Goal: Task Accomplishment & Management: Use online tool/utility

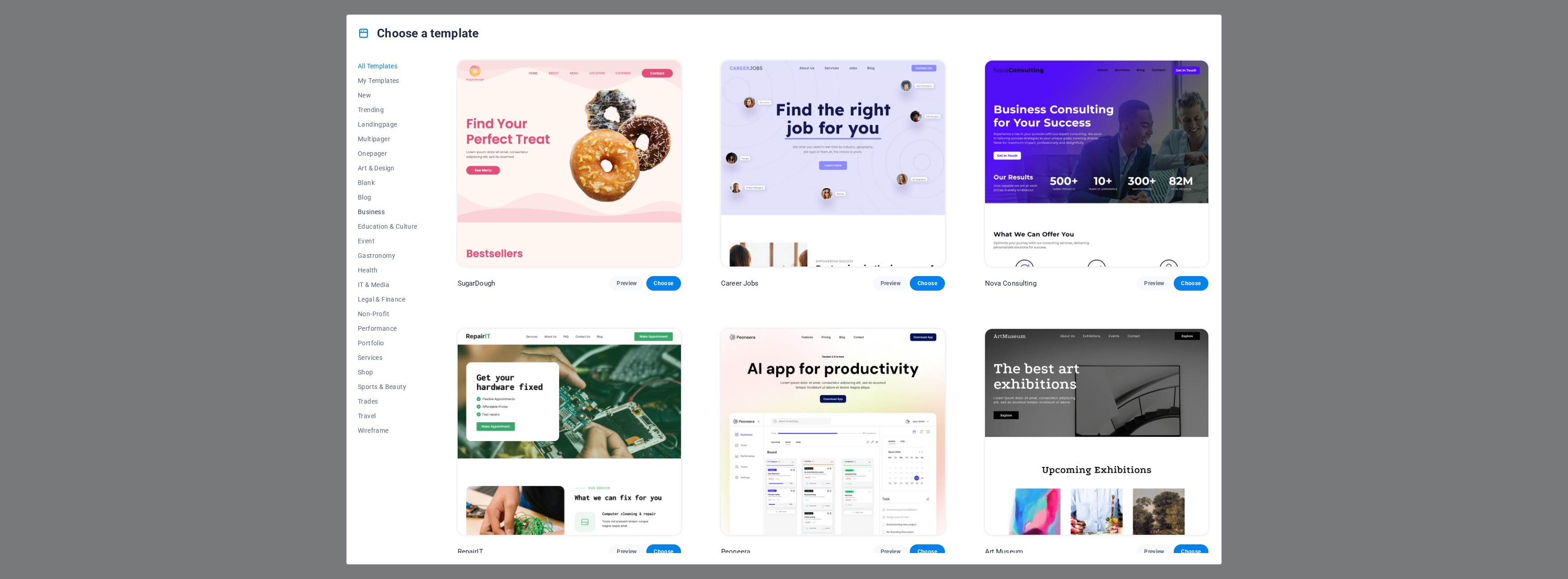
click at [376, 214] on span "Business" at bounding box center [387, 212] width 60 height 7
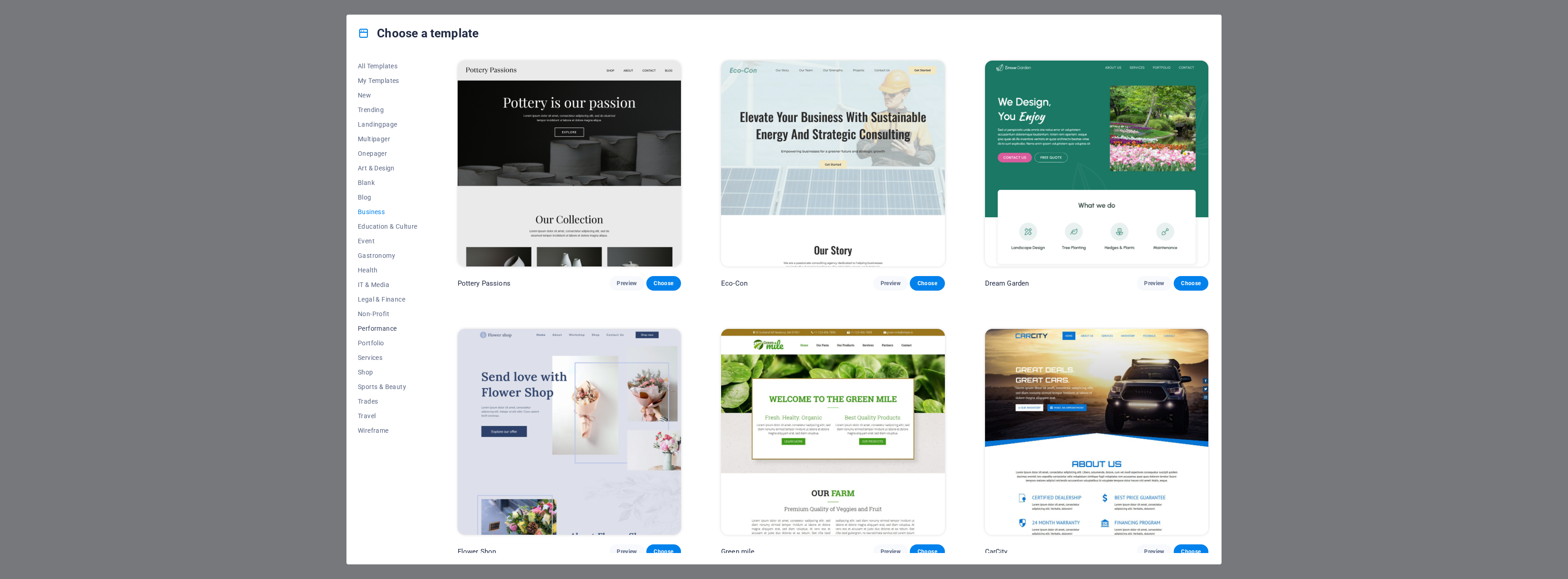
click at [379, 328] on span "Performance" at bounding box center [387, 328] width 60 height 7
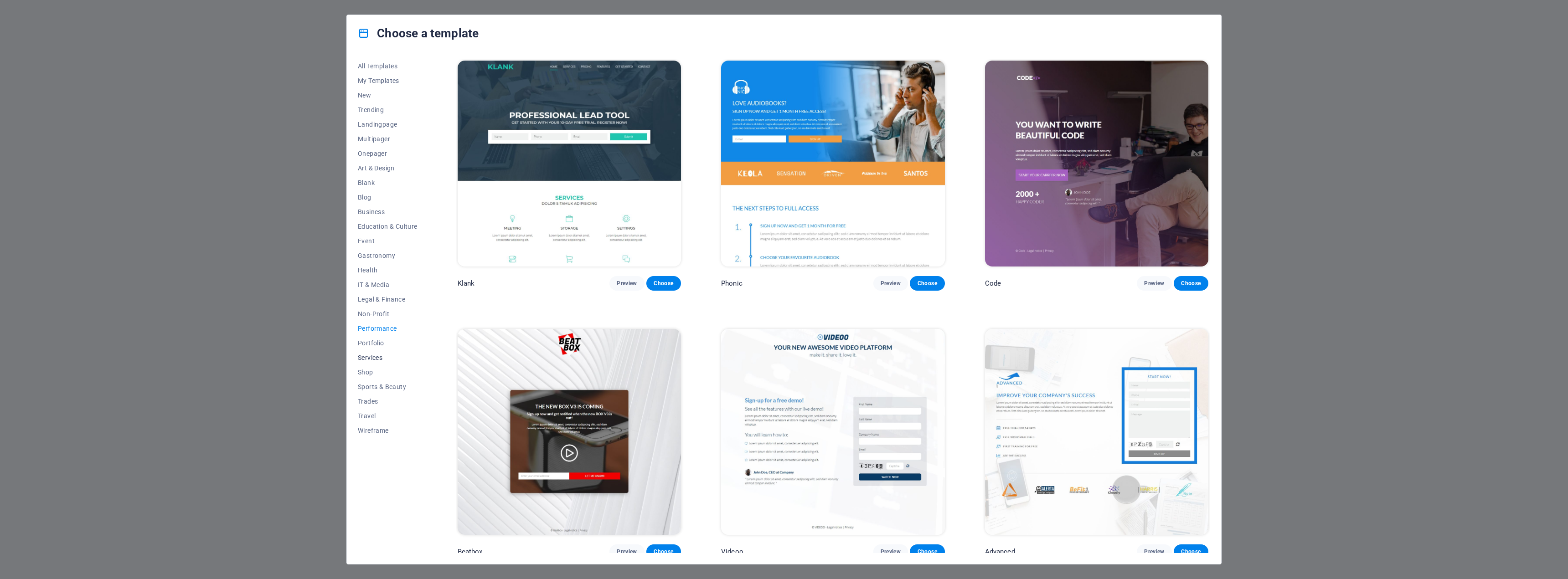
click at [368, 356] on span "Services" at bounding box center [387, 357] width 60 height 7
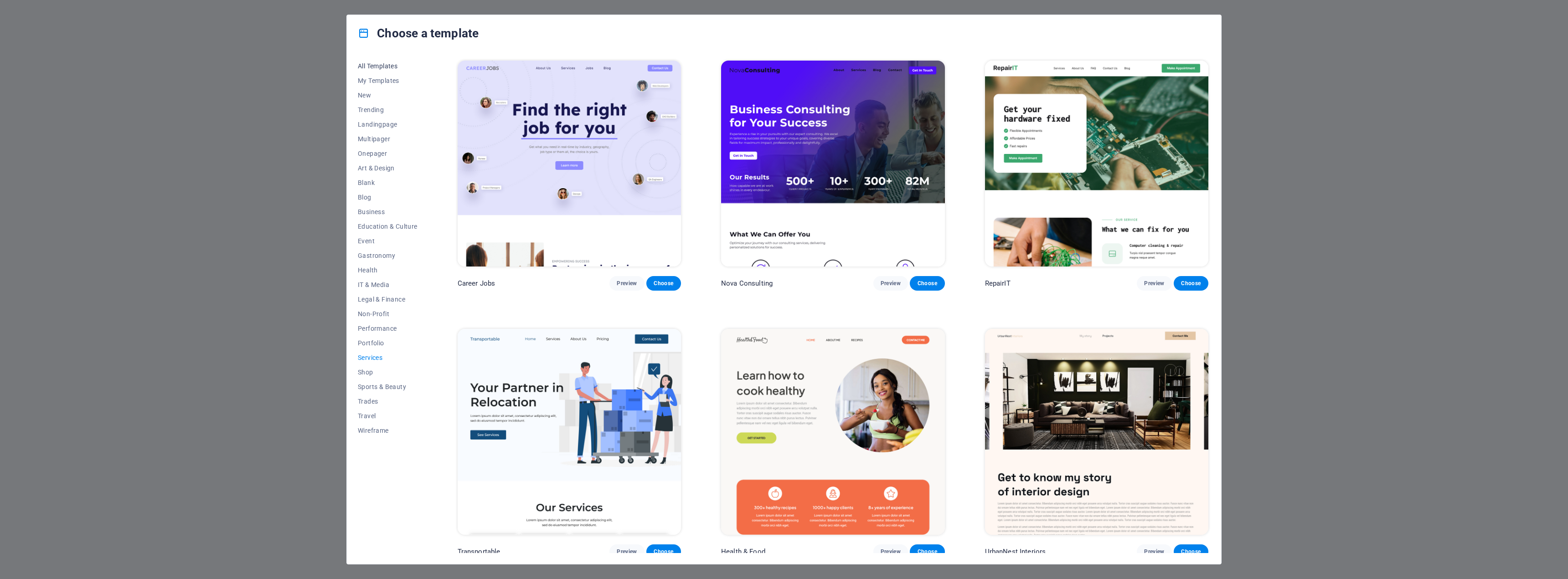
click at [383, 65] on span "All Templates" at bounding box center [387, 65] width 60 height 7
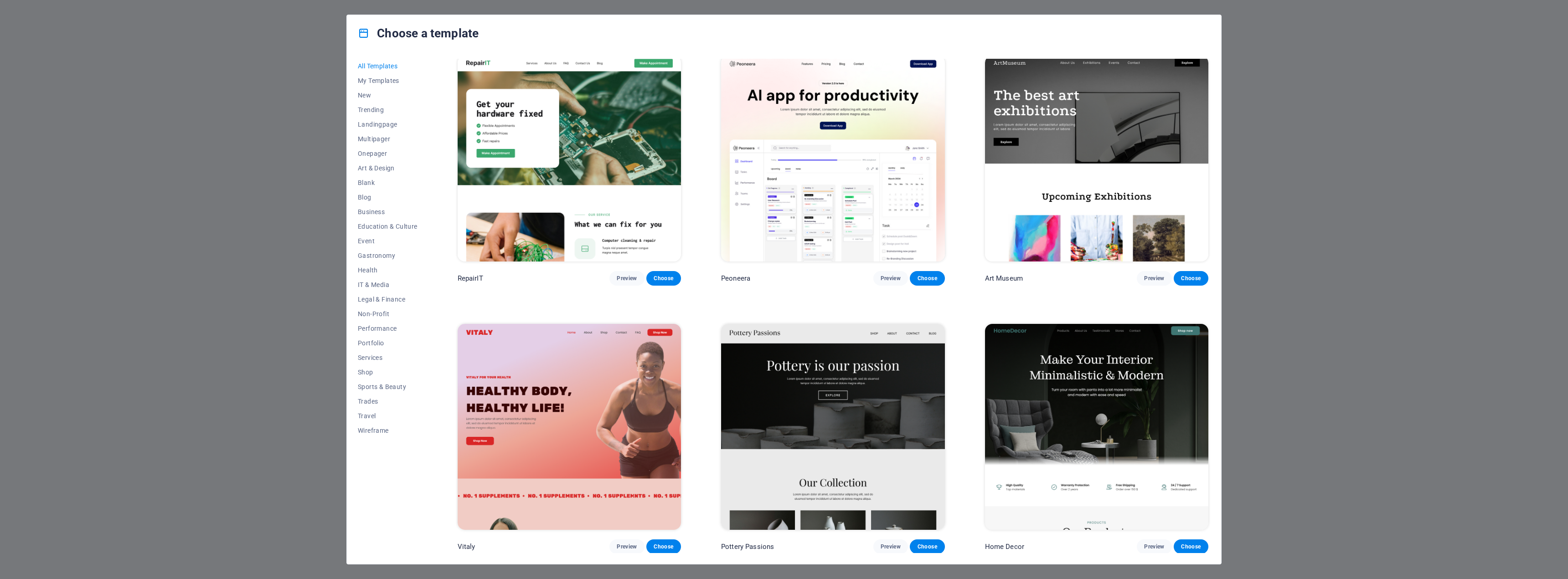
scroll to position [319, 0]
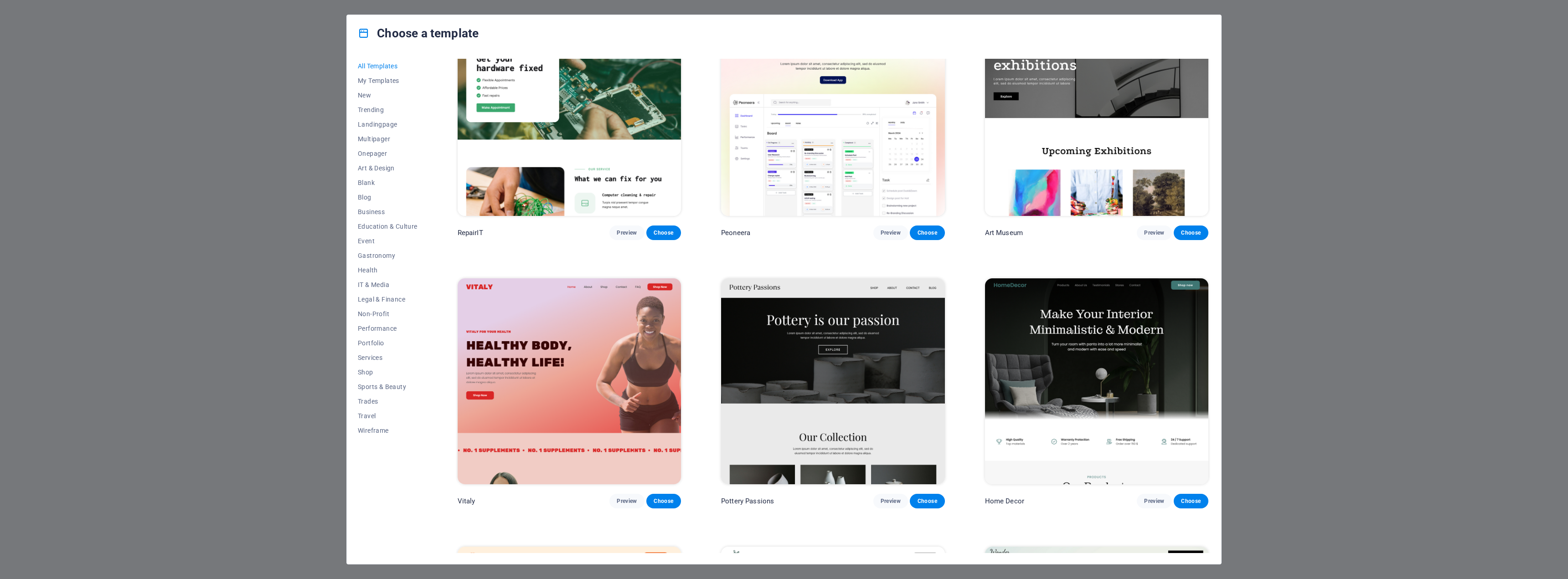
click at [619, 349] on img at bounding box center [569, 381] width 224 height 206
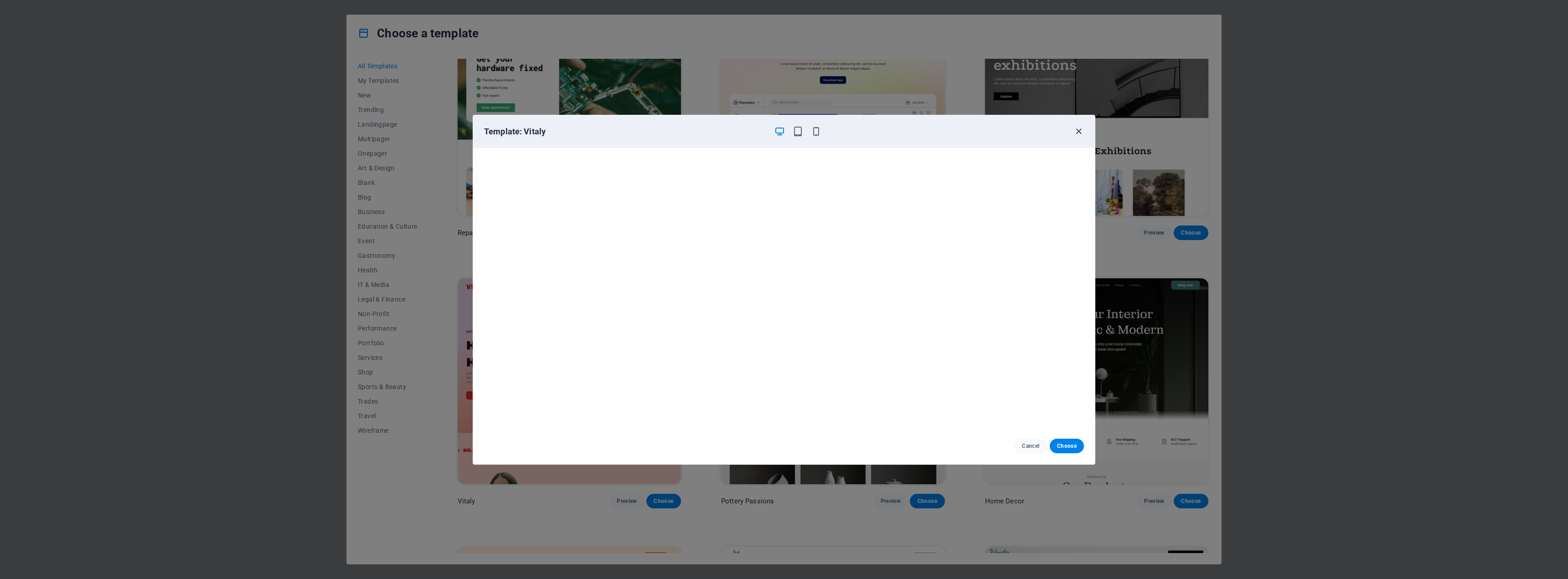
click at [1079, 132] on icon "button" at bounding box center [1078, 132] width 10 height 10
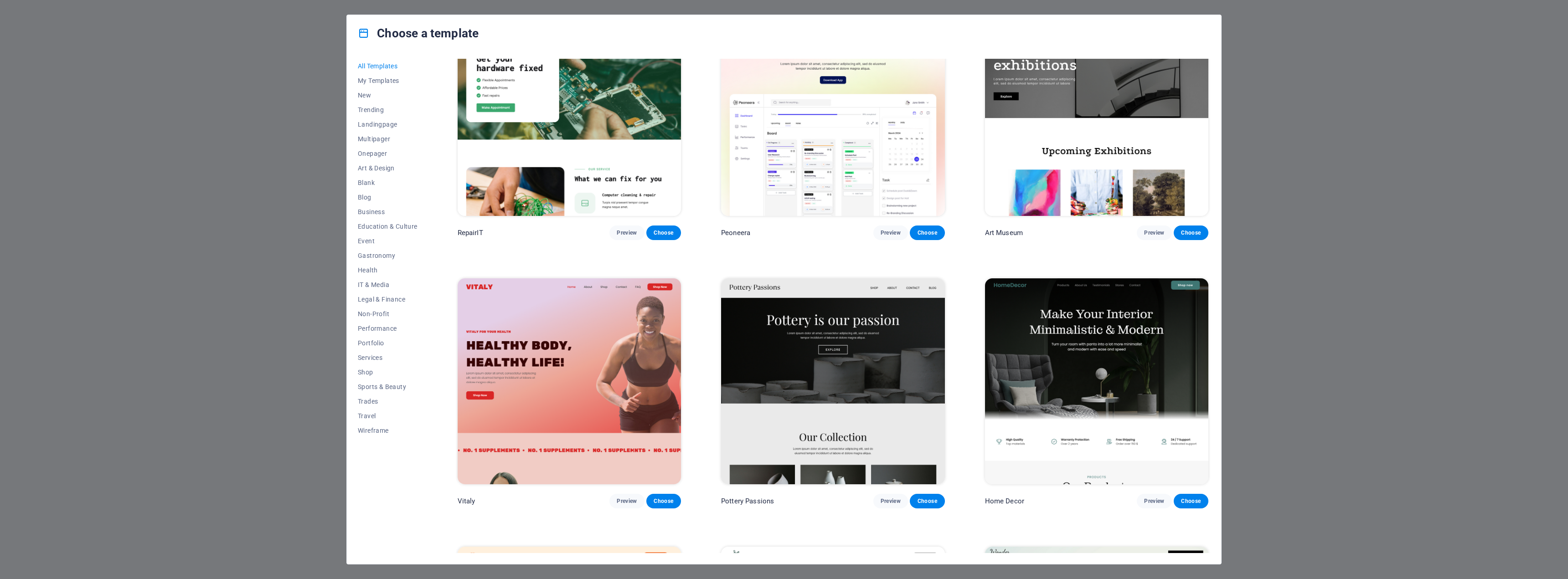
click at [1091, 316] on img at bounding box center [1097, 381] width 224 height 206
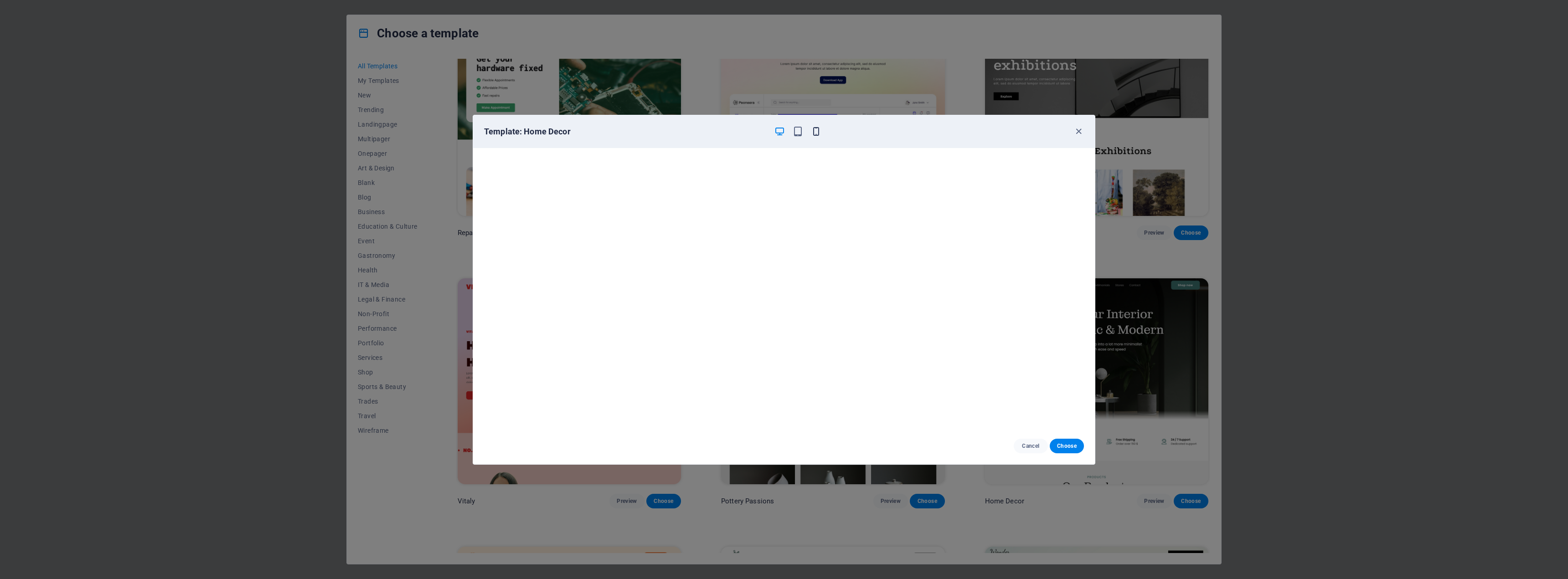
click at [813, 136] on icon "button" at bounding box center [816, 132] width 10 height 10
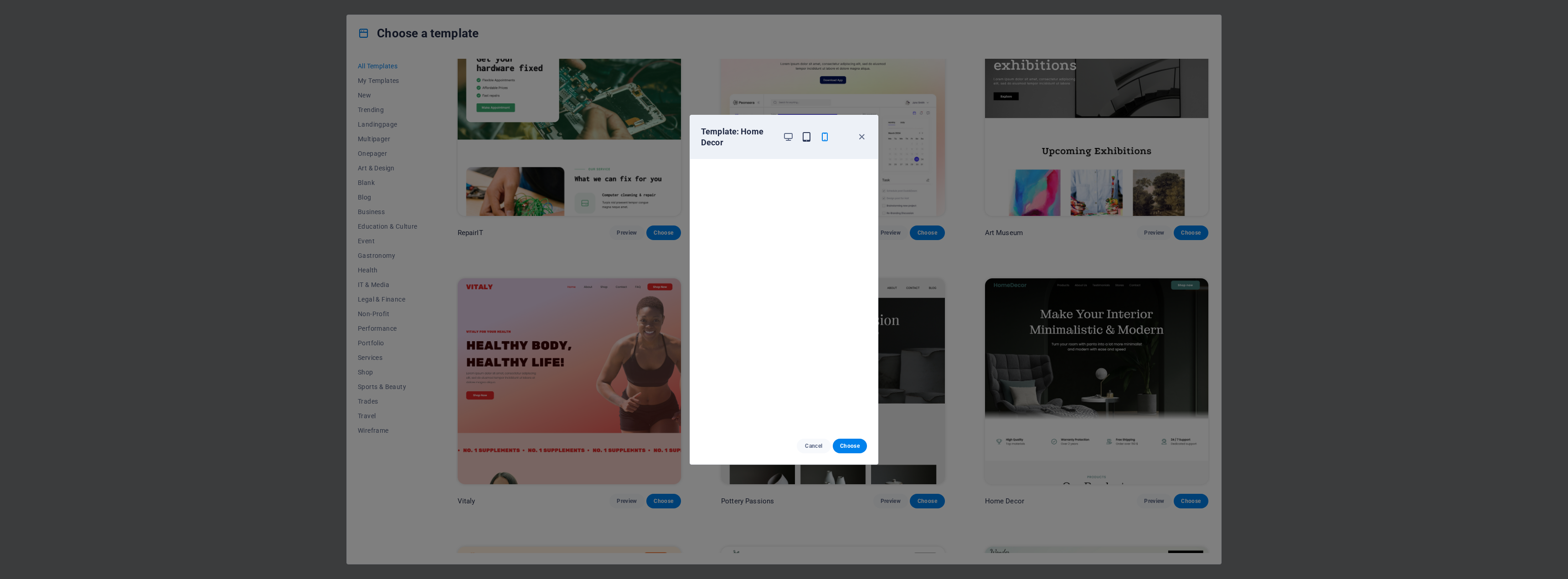
click at [802, 136] on icon "button" at bounding box center [806, 137] width 10 height 10
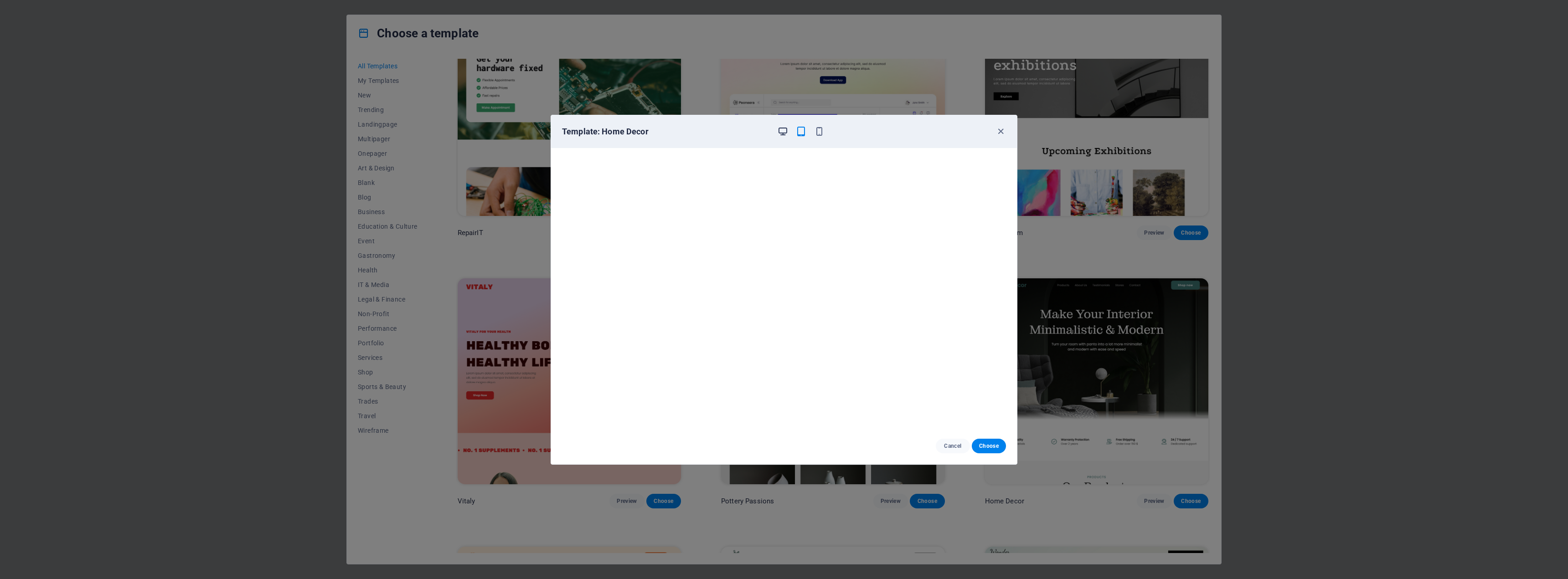
click at [785, 132] on icon "button" at bounding box center [783, 132] width 10 height 10
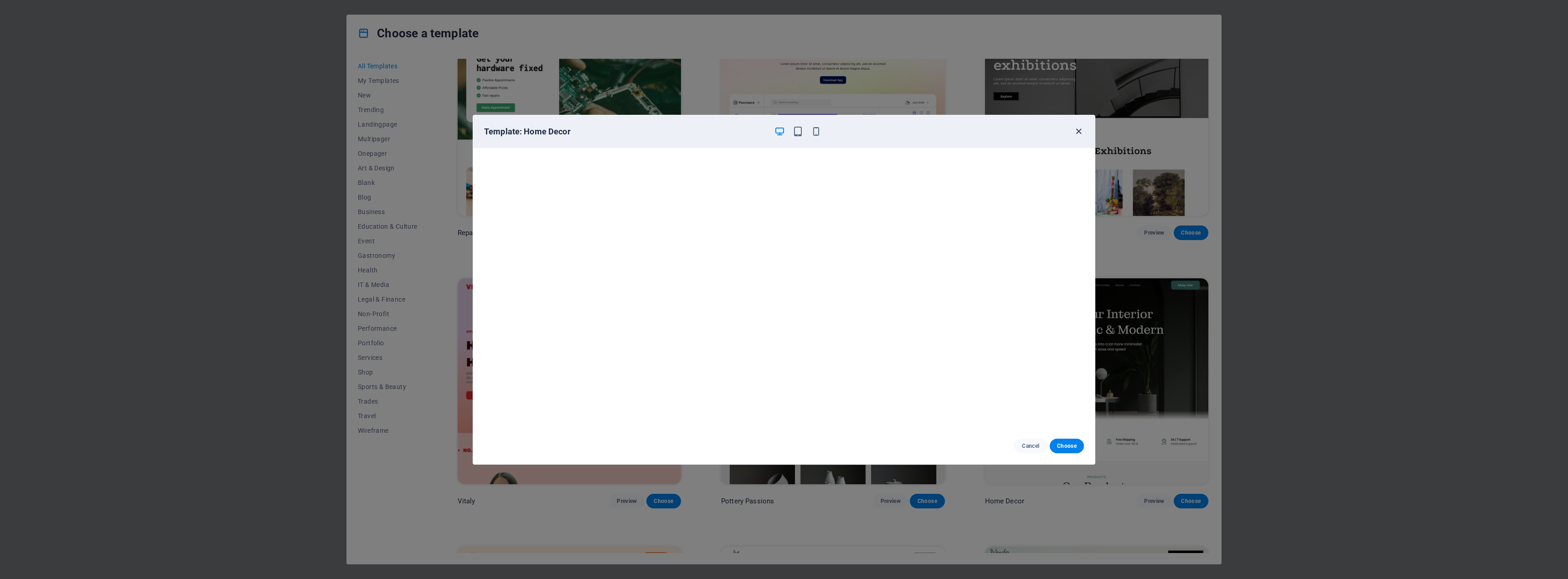
click at [1077, 133] on icon "button" at bounding box center [1078, 132] width 10 height 10
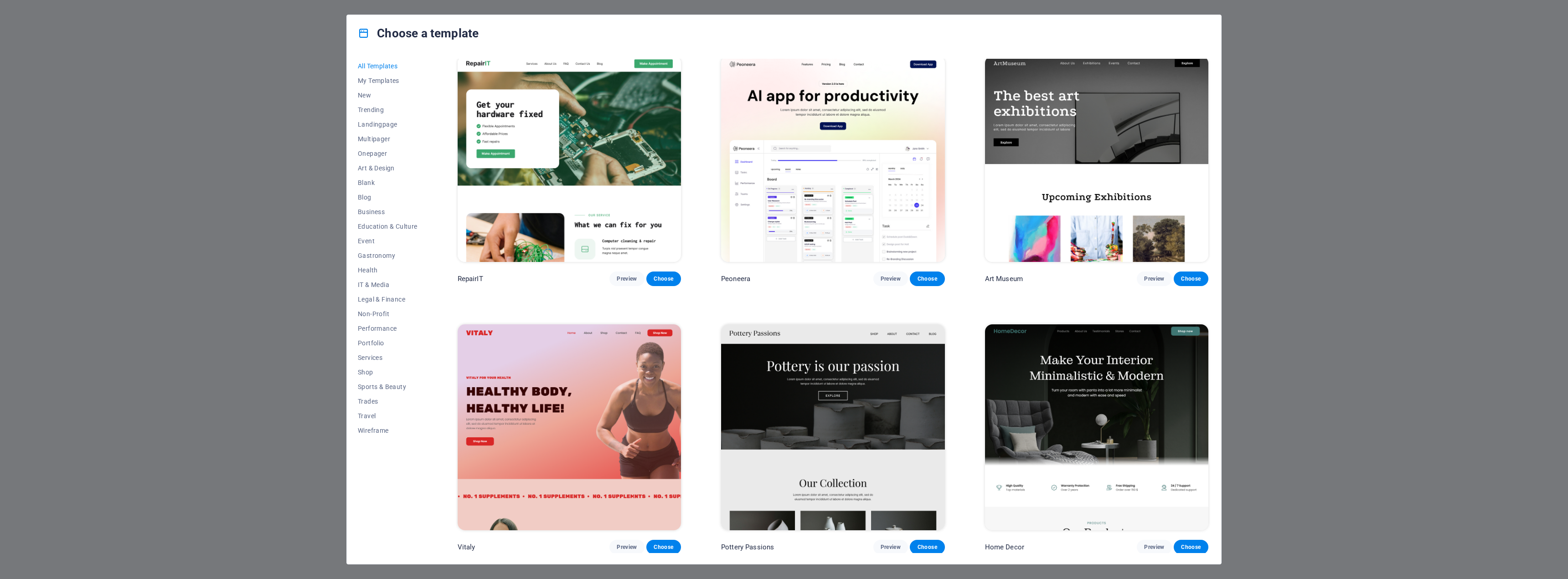
scroll to position [273, 0]
click at [1099, 378] on img at bounding box center [1097, 426] width 224 height 206
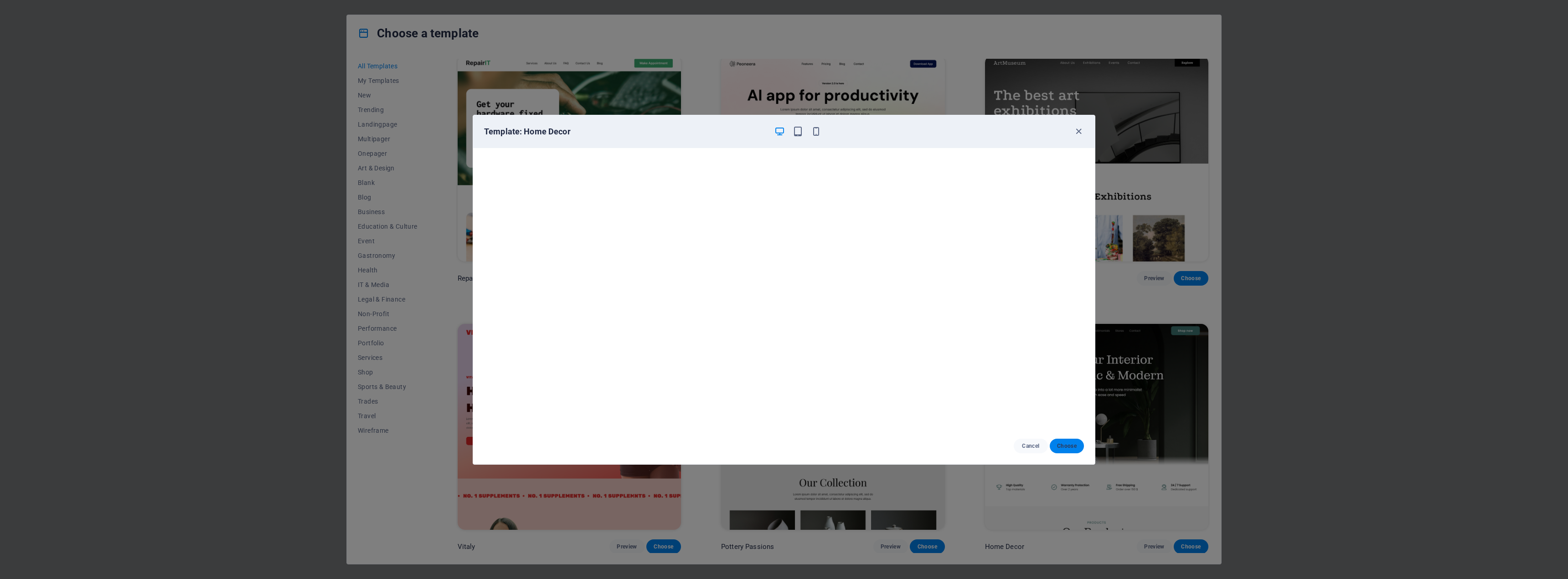
click at [1063, 443] on span "Choose" at bounding box center [1067, 445] width 20 height 7
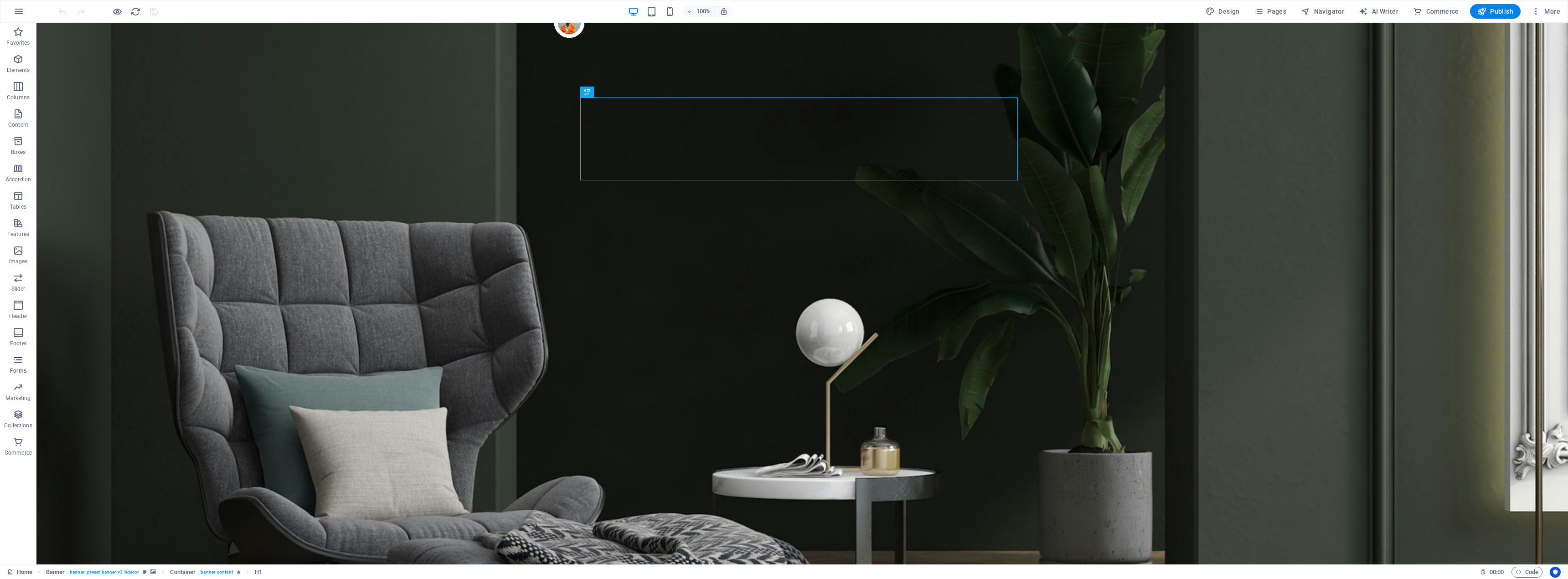
click at [17, 365] on span "Forms" at bounding box center [18, 365] width 37 height 22
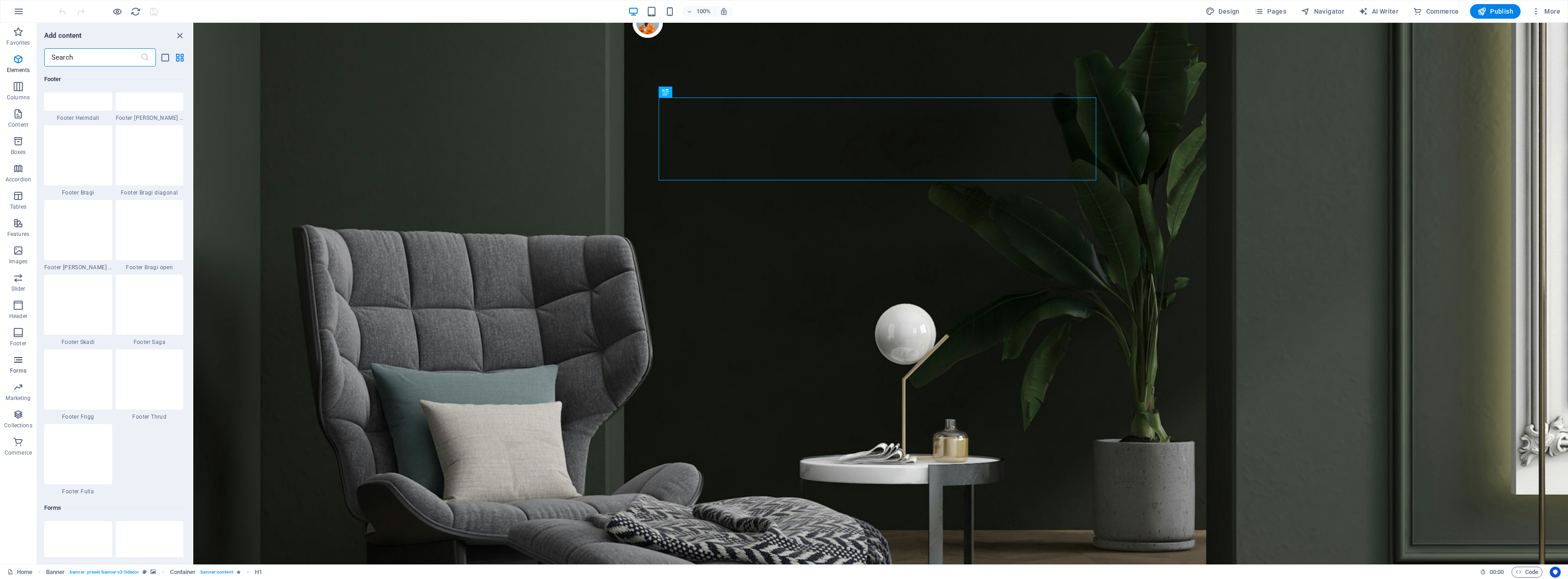
scroll to position [6649, 0]
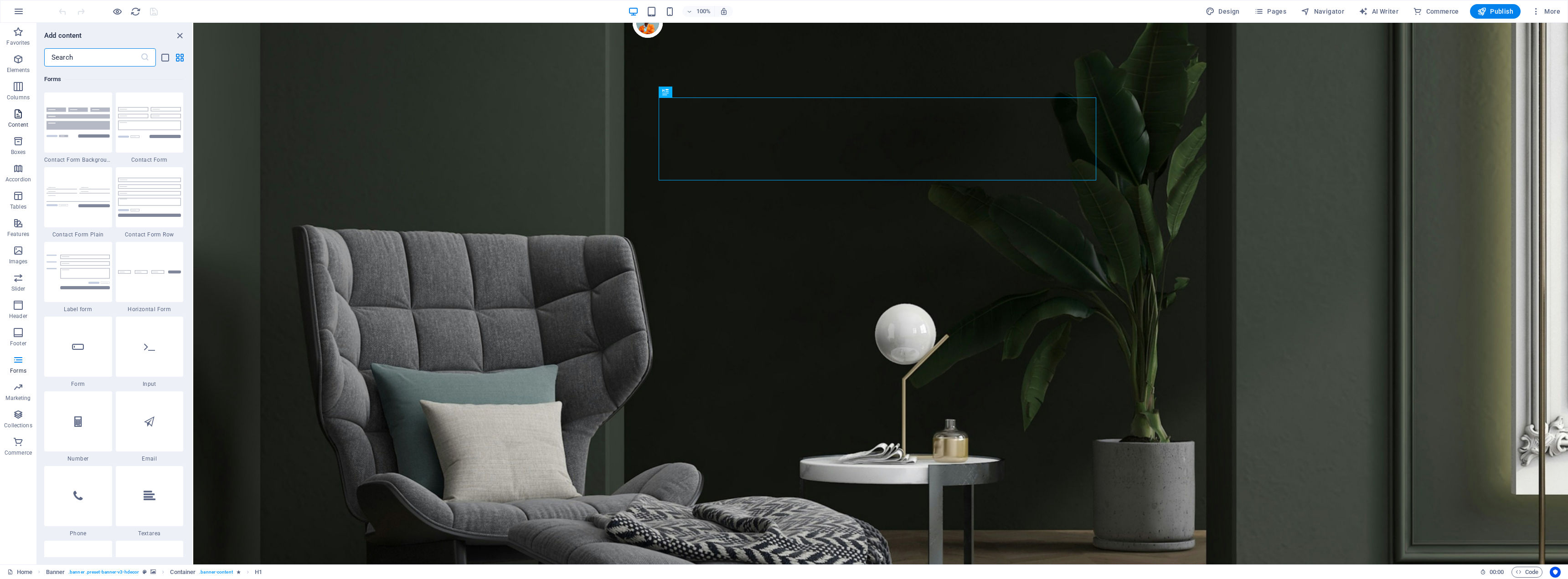
click at [17, 117] on icon "button" at bounding box center [18, 113] width 11 height 11
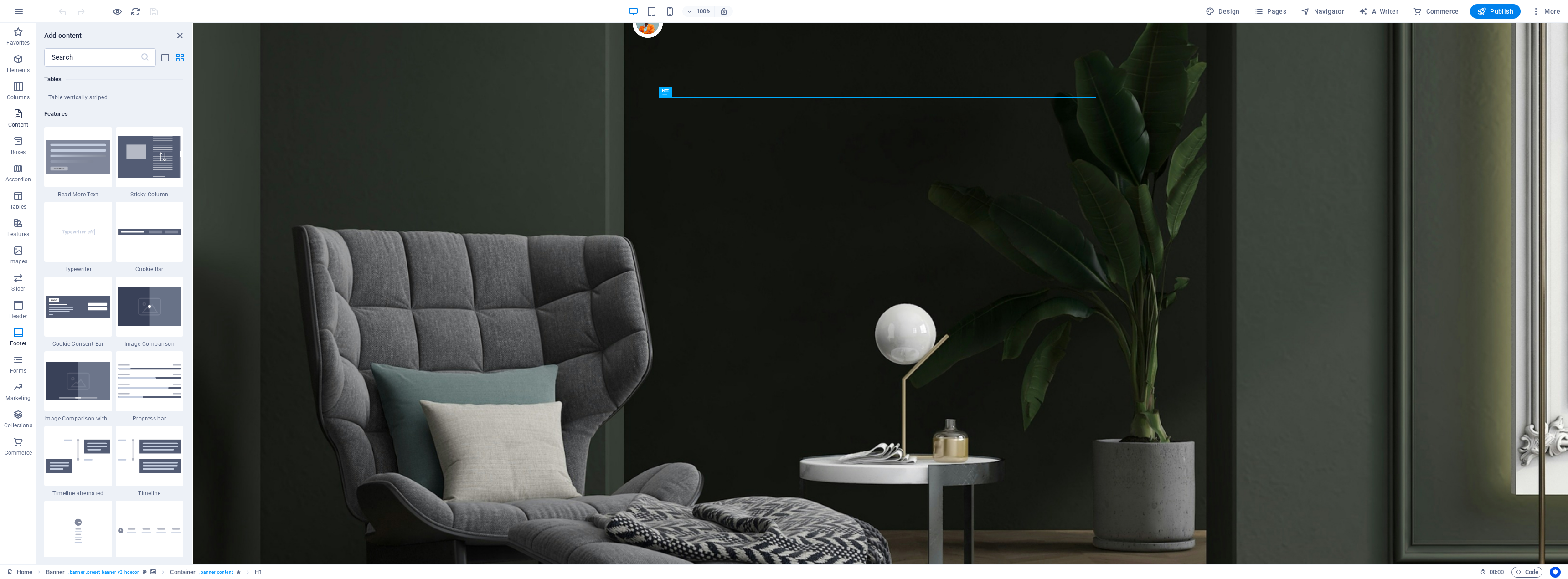
scroll to position [1594, 0]
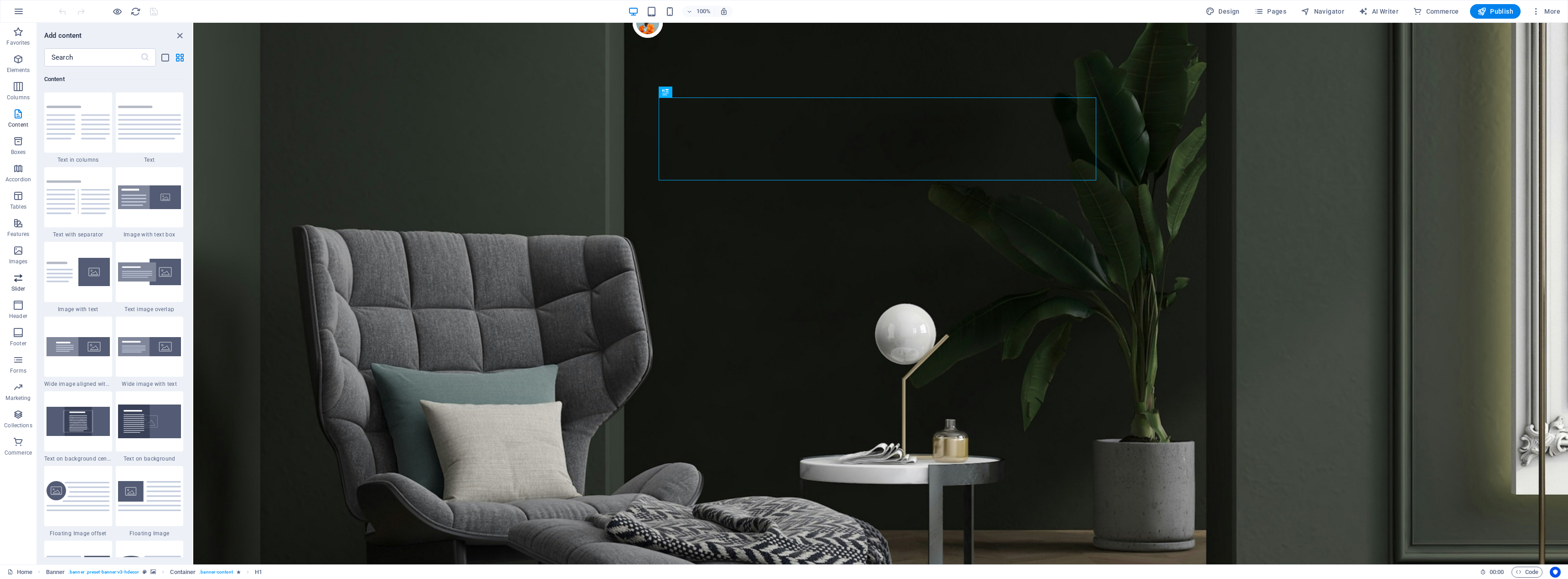
click at [18, 277] on icon "button" at bounding box center [18, 278] width 11 height 11
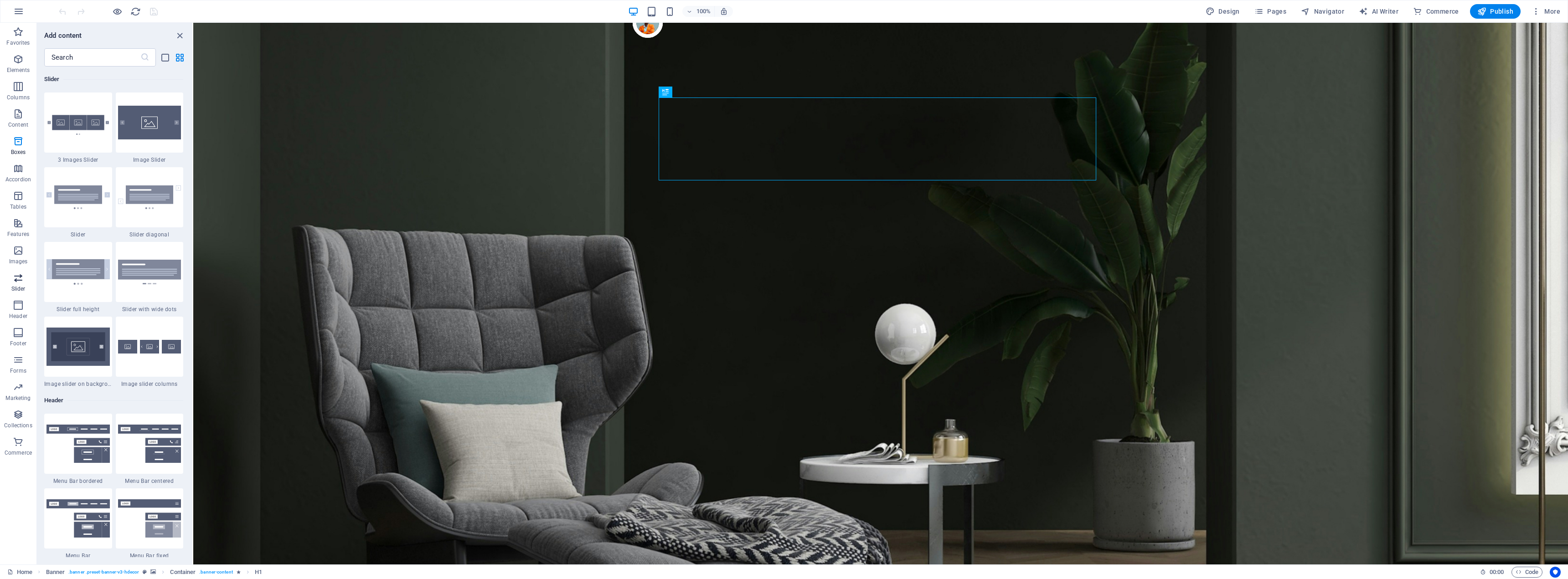
scroll to position [5163, 0]
click at [15, 397] on p "Marketing" at bounding box center [18, 398] width 25 height 7
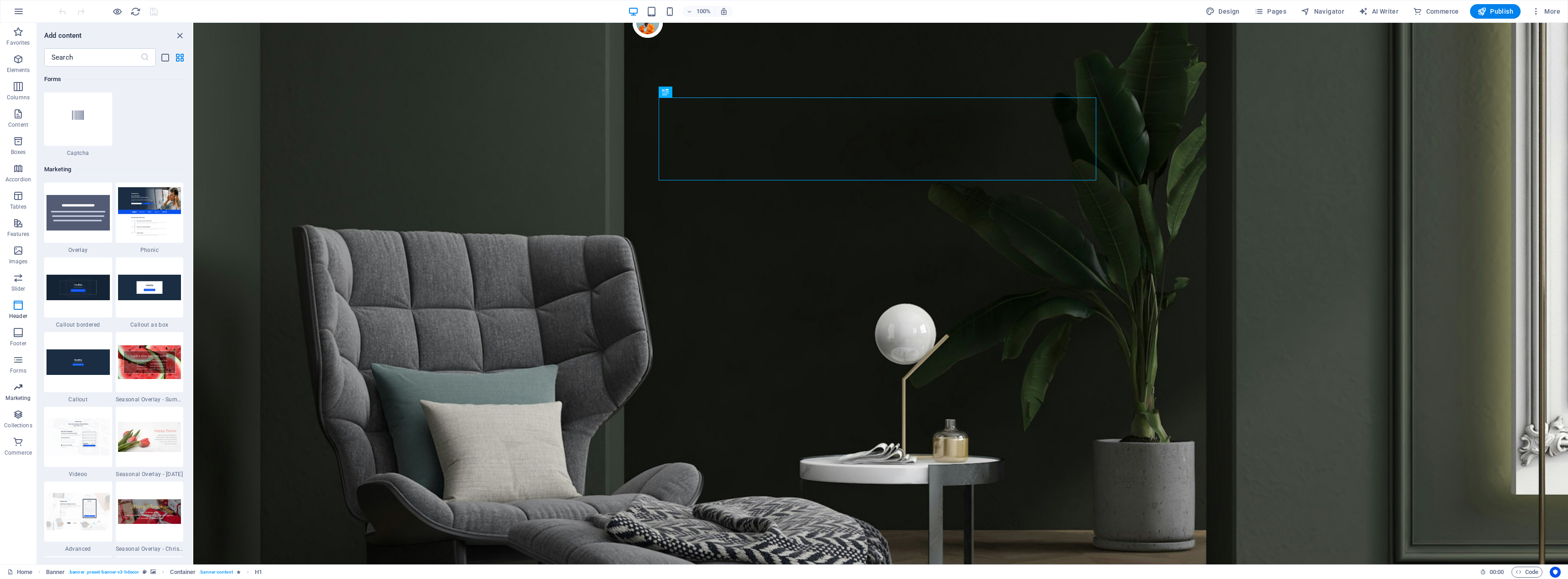
scroll to position [7418, 0]
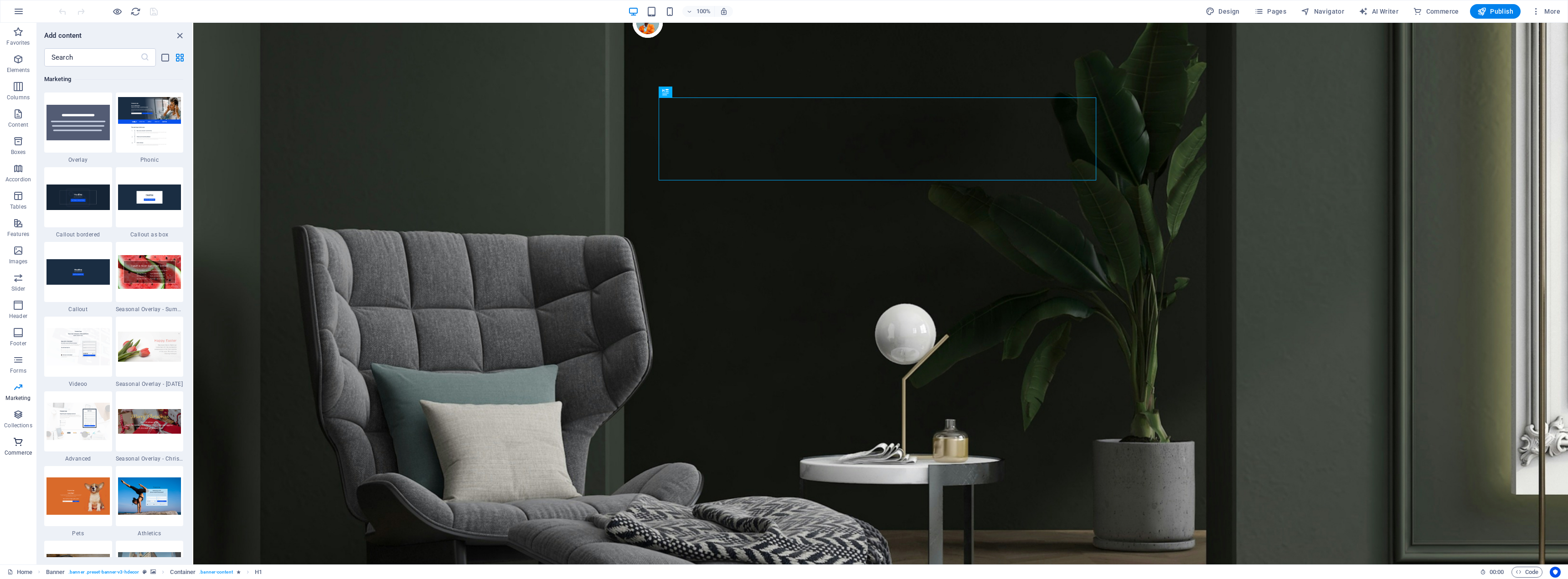
click at [13, 450] on p "Commerce" at bounding box center [18, 453] width 28 height 7
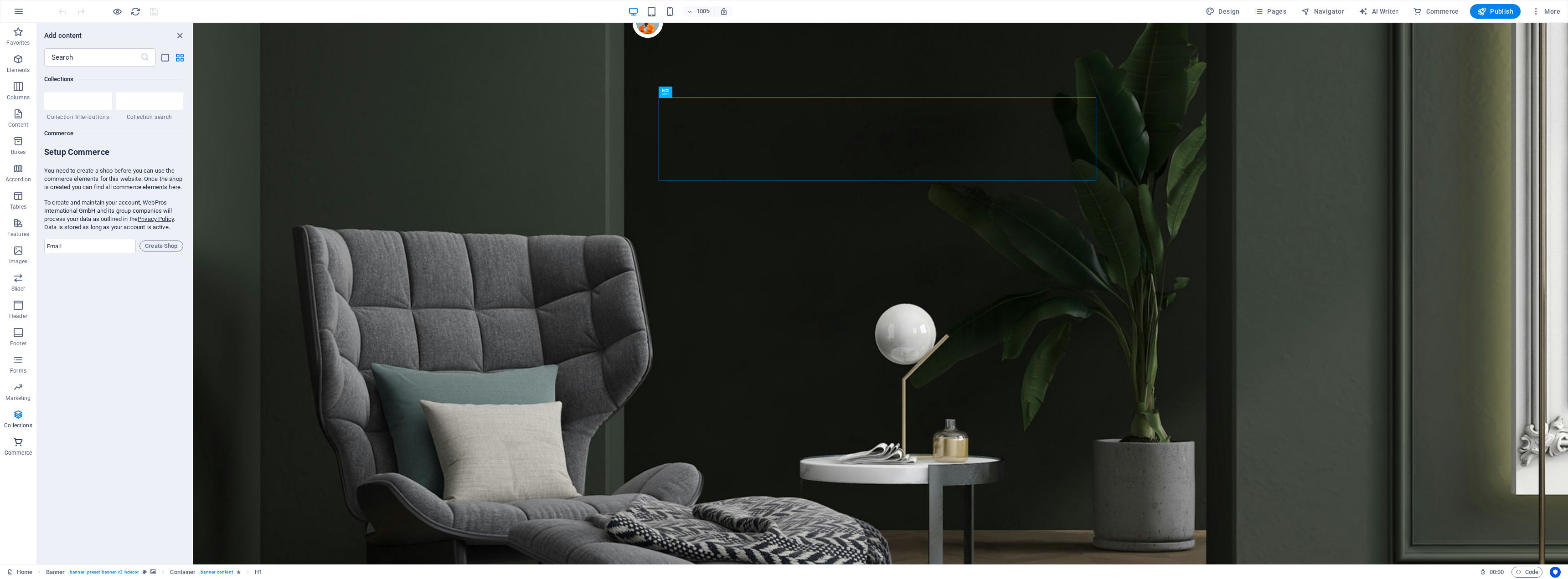
scroll to position [8776, 0]
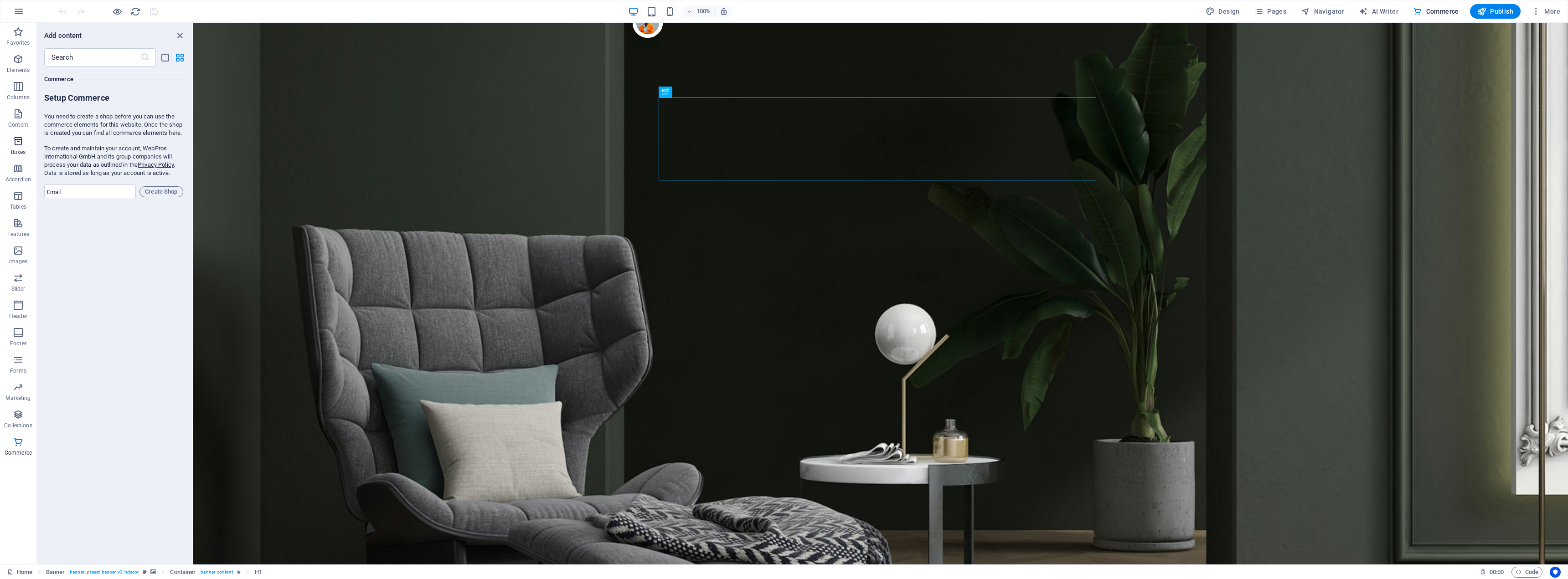
click at [20, 145] on icon "button" at bounding box center [18, 141] width 11 height 11
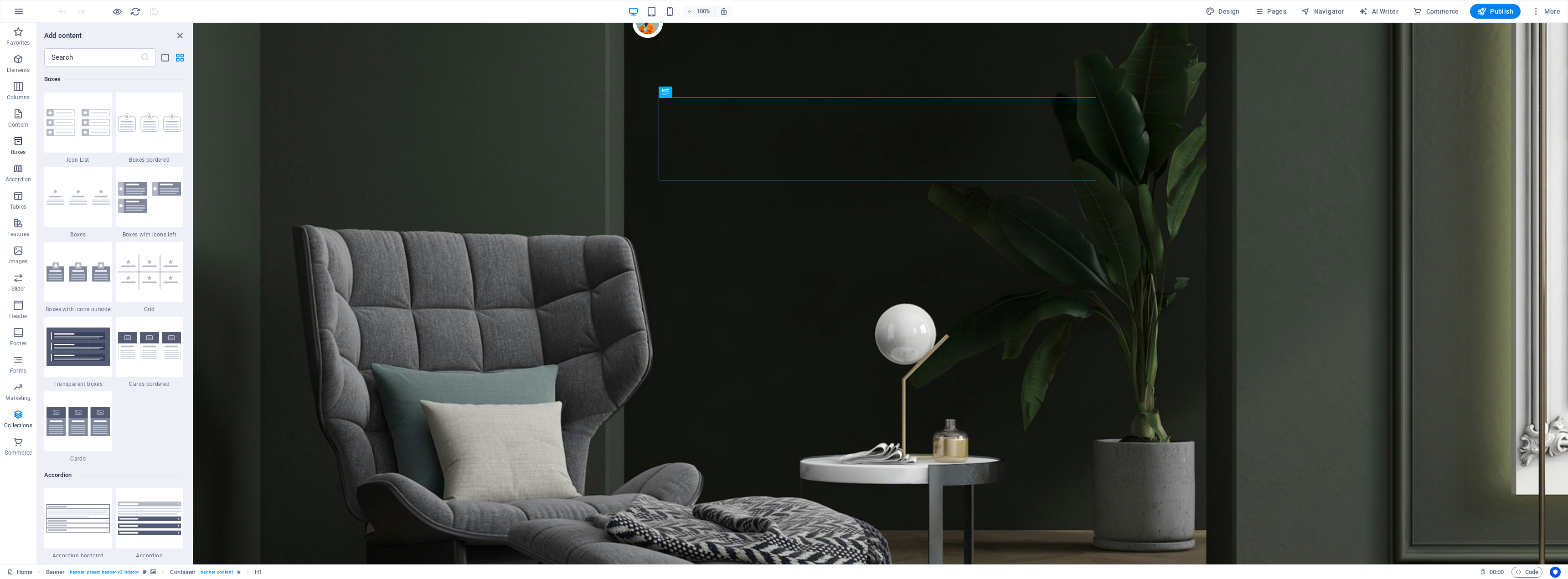
scroll to position [2512, 0]
click at [29, 12] on button "button" at bounding box center [18, 11] width 22 height 22
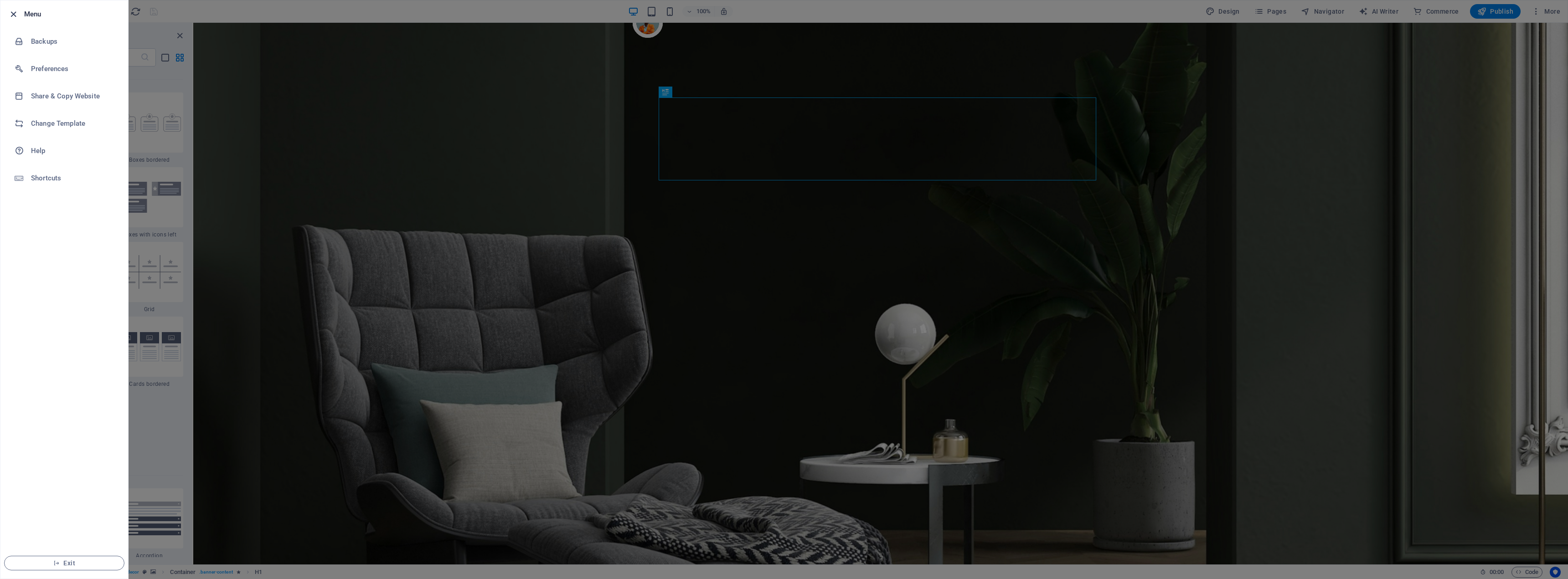
click at [9, 12] on li "Menu" at bounding box center [64, 14] width 128 height 28
click at [12, 15] on icon "button" at bounding box center [14, 14] width 10 height 10
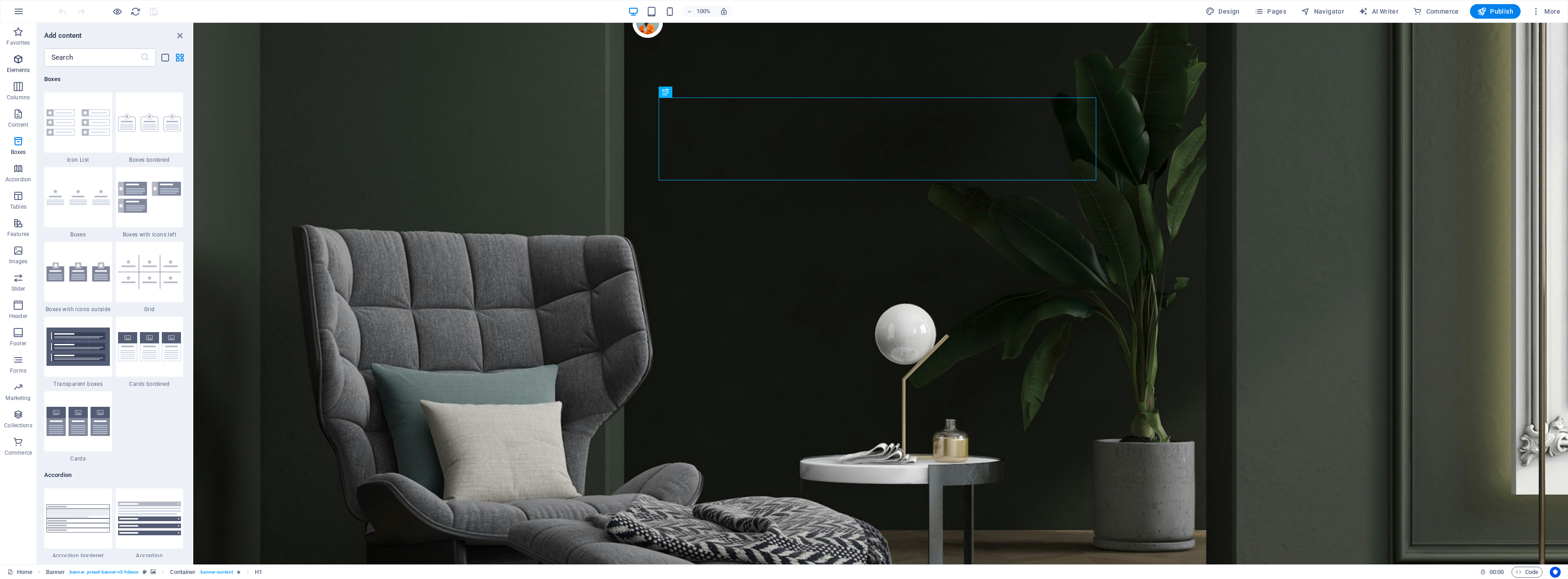
click at [24, 60] on icon "button" at bounding box center [18, 59] width 11 height 11
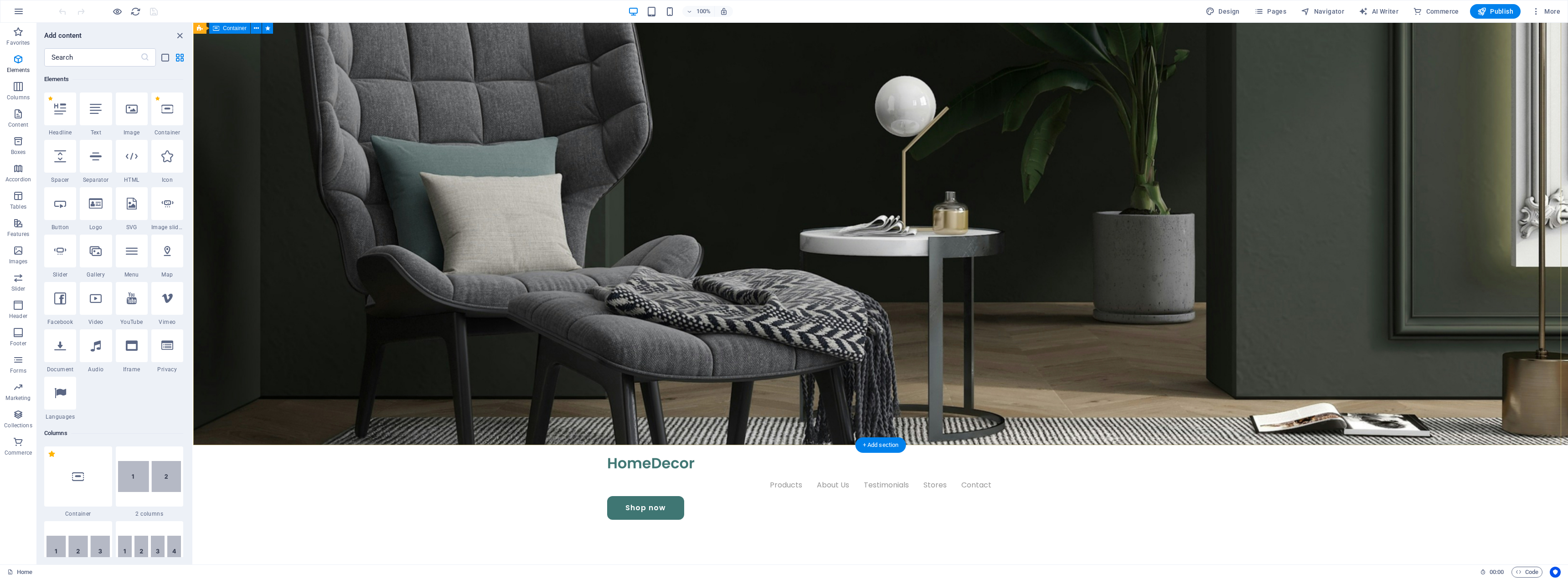
scroll to position [0, 0]
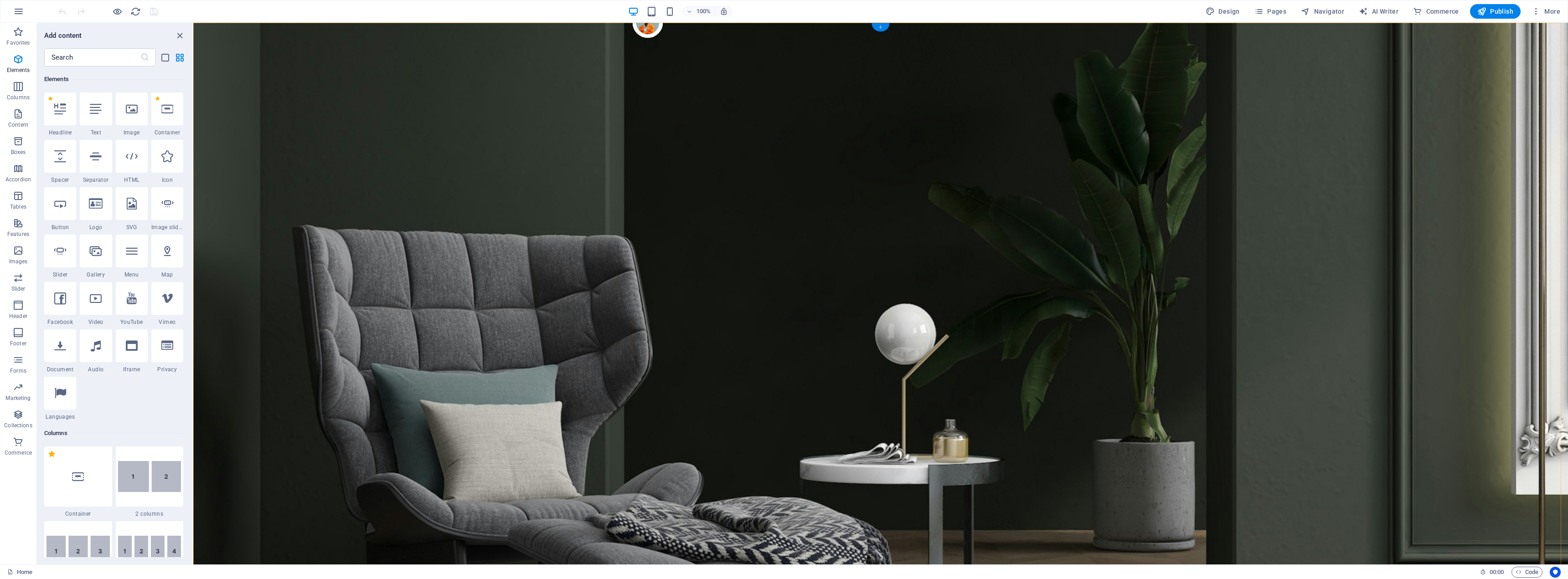
click at [879, 26] on div "+" at bounding box center [880, 27] width 18 height 9
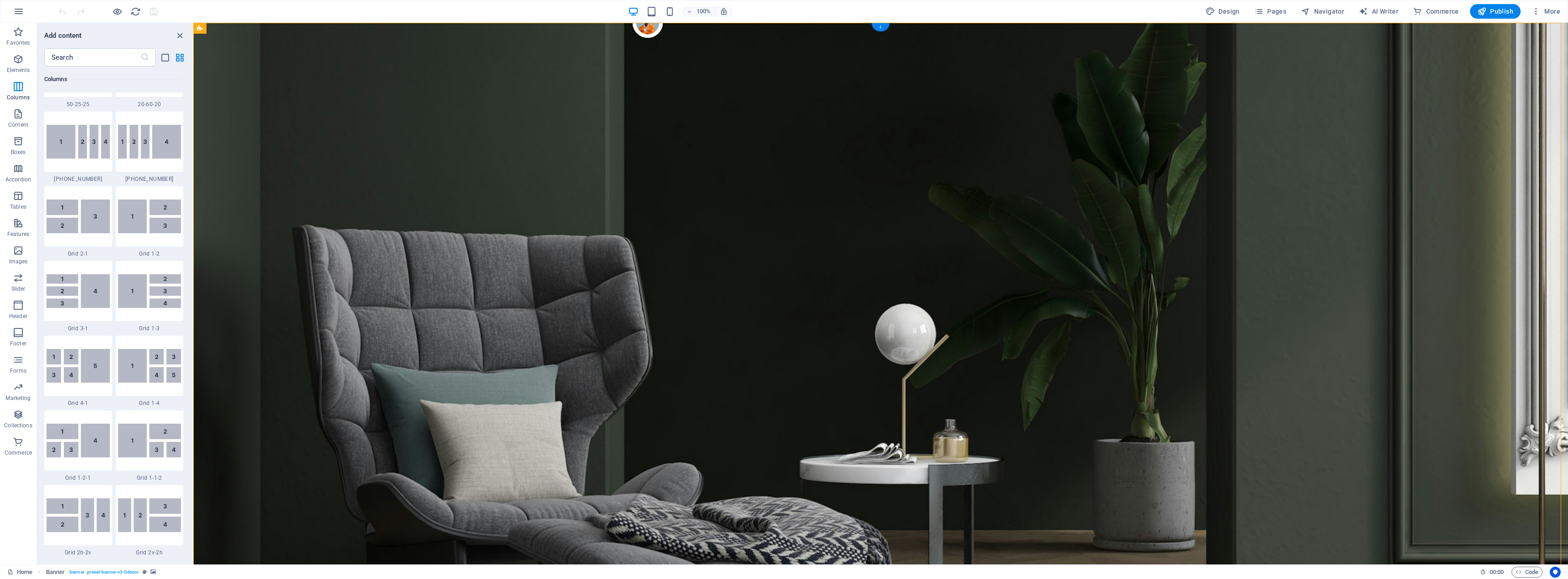
scroll to position [1594, 0]
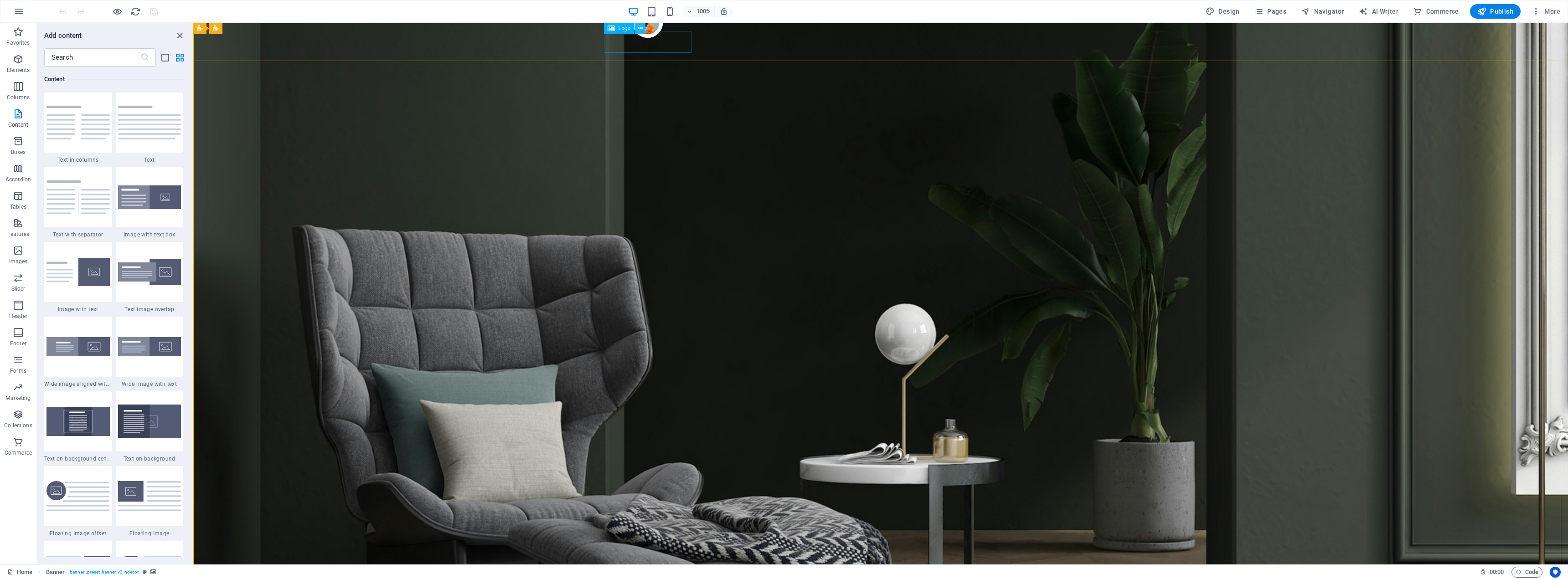
click at [641, 26] on icon at bounding box center [640, 28] width 5 height 10
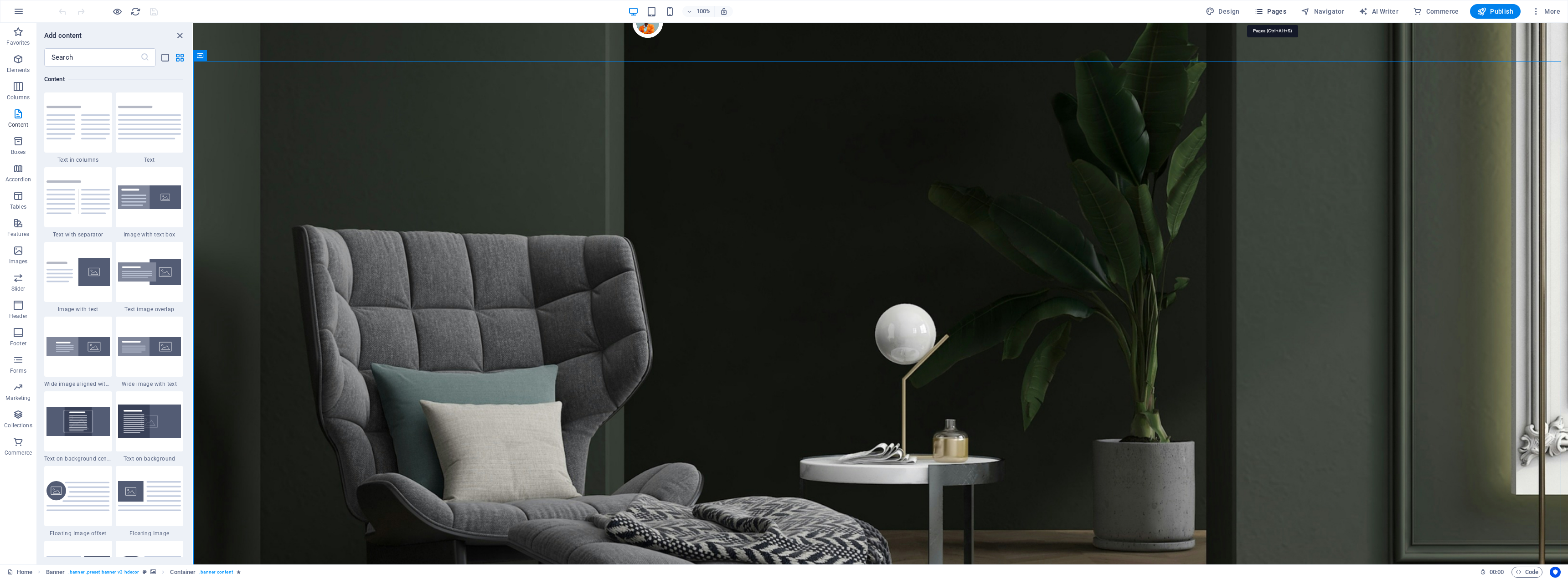
click at [1272, 13] on span "Pages" at bounding box center [1270, 11] width 32 height 9
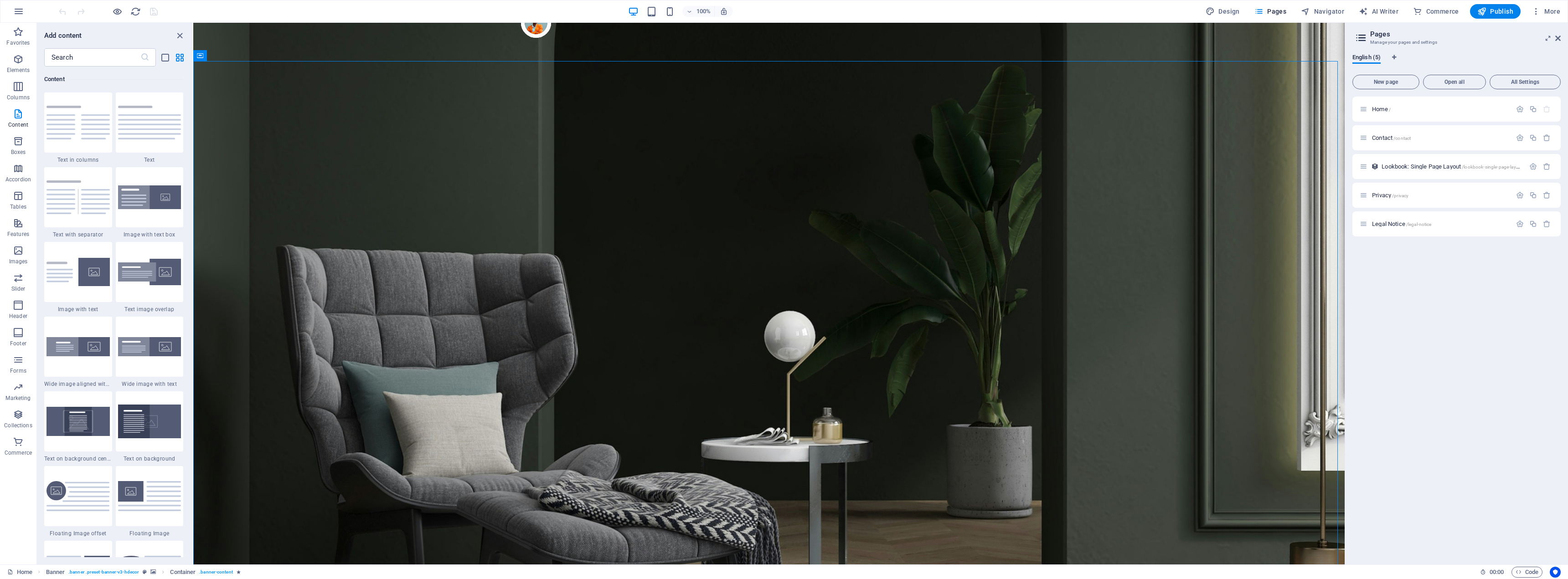
drag, startPoint x: 1408, startPoint y: 138, endPoint x: 1350, endPoint y: 130, distance: 58.5
click at [1417, 180] on div "Home / Contact /contact Lookbook: Single Page Layout /lookbook-single-page-layo…" at bounding box center [1457, 166] width 208 height 140
drag, startPoint x: 1363, startPoint y: 140, endPoint x: 1359, endPoint y: 169, distance: 29.3
click at [1359, 169] on div "Home / Contact /contact Lookbook: Single Page Layout /lookbook-single-page-layo…" at bounding box center [1457, 166] width 208 height 140
click at [1558, 38] on icon at bounding box center [1558, 38] width 5 height 7
